Goal: Information Seeking & Learning: Learn about a topic

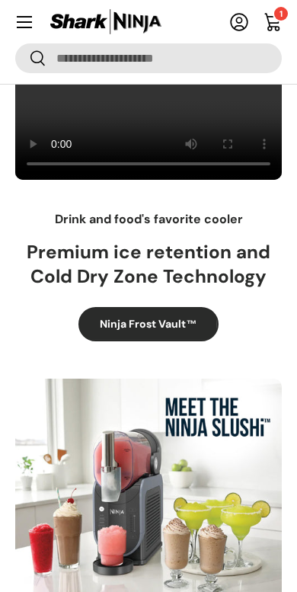
scroll to position [177, 0]
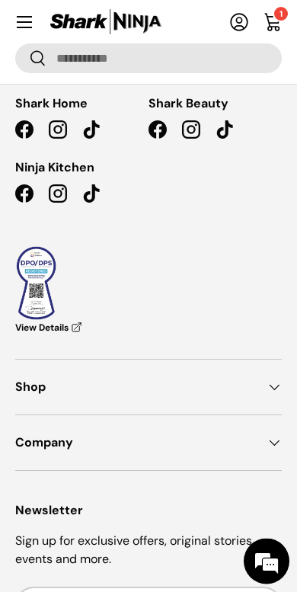
scroll to position [4004, 0]
click at [34, 34] on summary "Menu" at bounding box center [25, 22] width 34 height 34
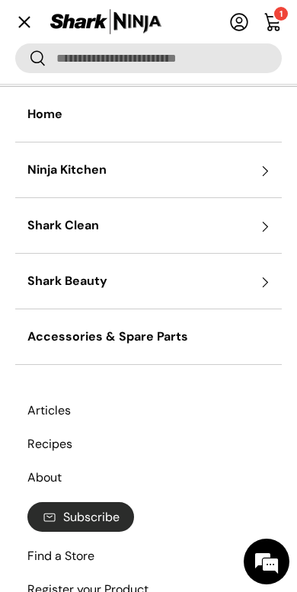
scroll to position [0, 0]
click at [288, 26] on link "Cart 1 1 item" at bounding box center [273, 22] width 34 height 34
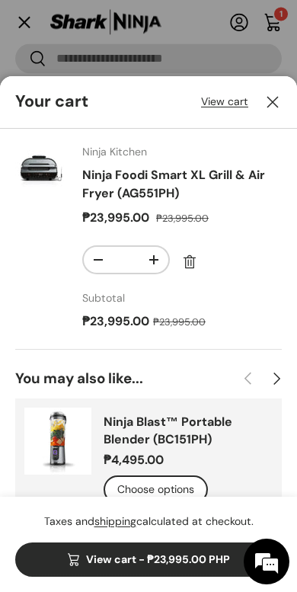
scroll to position [-2, 0]
click at [30, 58] on div at bounding box center [148, 296] width 297 height 592
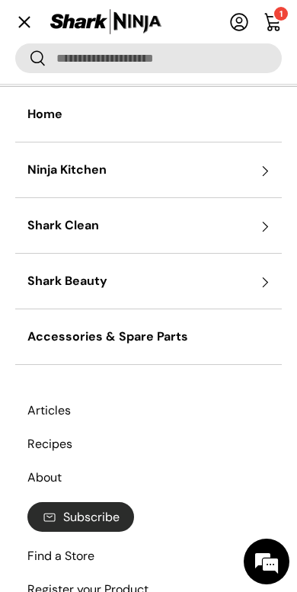
click at [44, 170] on summary "Ninja Kitchen" at bounding box center [148, 170] width 267 height 55
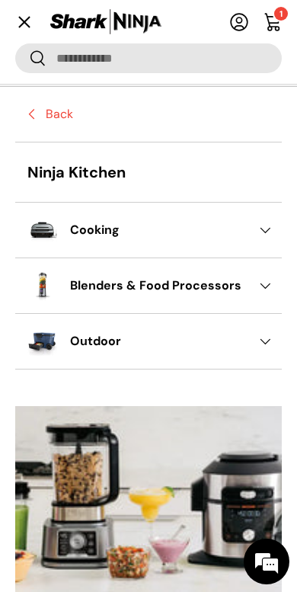
click at [272, 281] on summary "Blenders & Food Processors" at bounding box center [148, 285] width 267 height 55
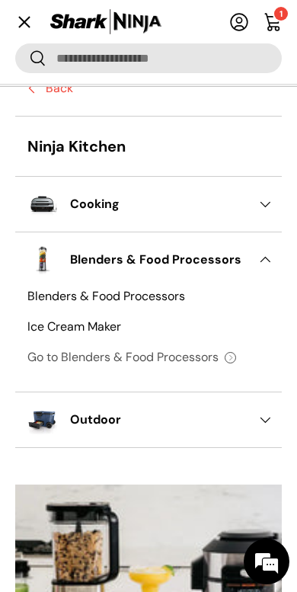
scroll to position [27, 0]
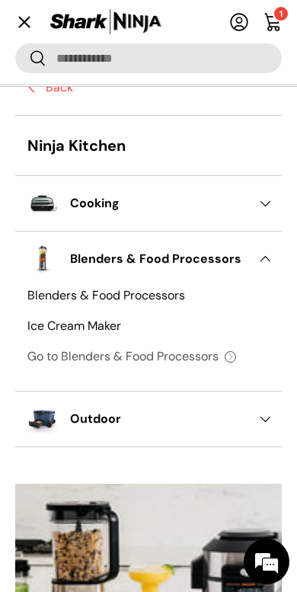
click at [31, 325] on link "Ice Cream Maker" at bounding box center [148, 326] width 242 height 30
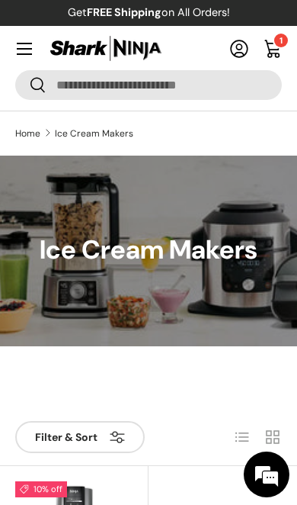
click at [25, 36] on summary "Menu" at bounding box center [25, 49] width 34 height 34
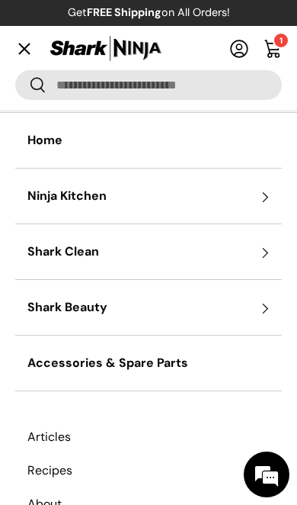
click at [268, 196] on summary "Ninja Kitchen" at bounding box center [148, 195] width 267 height 55
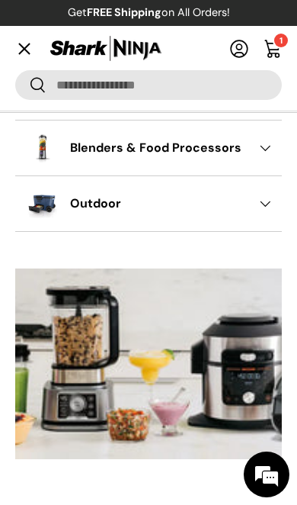
scroll to position [164, 0]
click at [18, 41] on summary "Menu" at bounding box center [25, 49] width 34 height 34
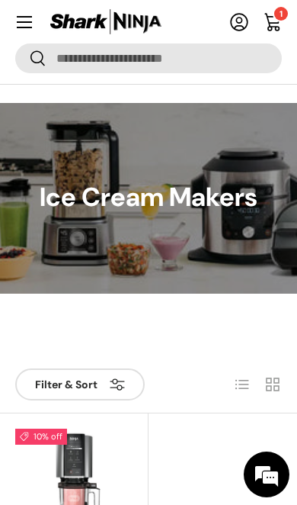
scroll to position [0, 0]
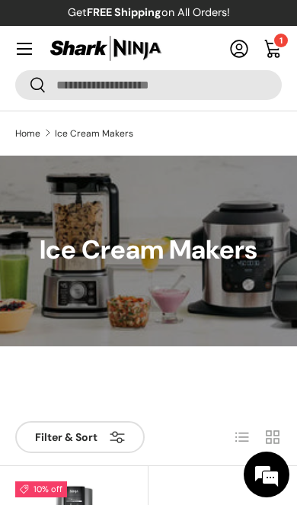
click at [8, 32] on span at bounding box center [8, 32] width 0 height 0
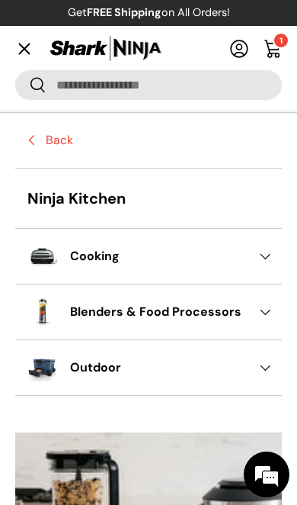
click at [40, 88] on button "Search" at bounding box center [30, 86] width 31 height 36
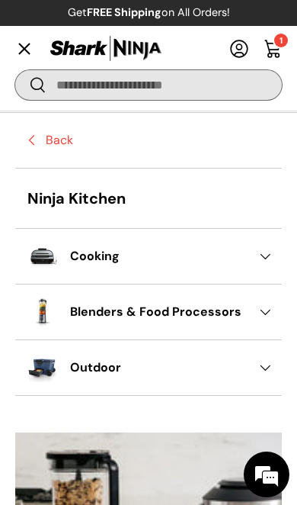
click at [70, 90] on input "Search" at bounding box center [148, 85] width 267 height 30
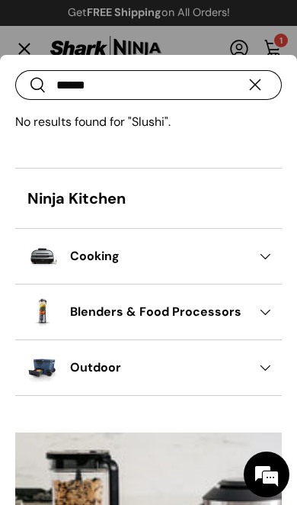
type input "******"
click at [30, 87] on button "Search" at bounding box center [30, 86] width 31 height 36
